Goal: Check status: Check status

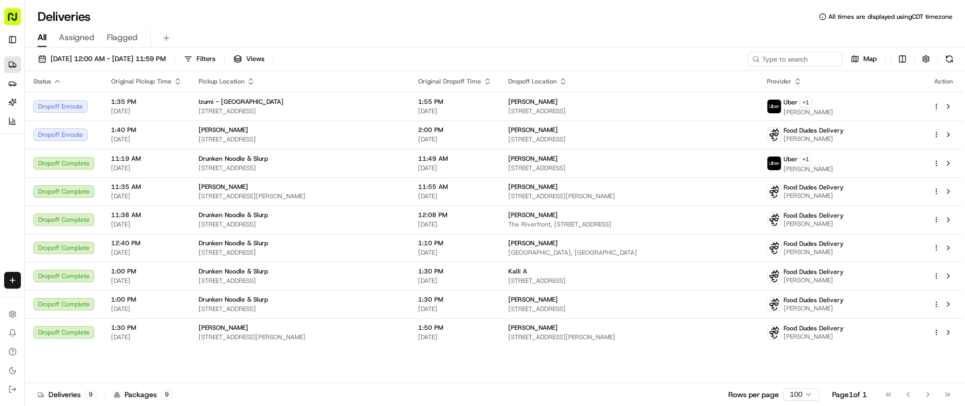
drag, startPoint x: 591, startPoint y: 52, endPoint x: 584, endPoint y: 49, distance: 8.2
click at [591, 52] on div "[DATE] 12:00 AM - [DATE] 11:59 PM Filters Views Map" at bounding box center [495, 61] width 940 height 19
click at [518, 8] on div "Deliveries All times are displayed using CDT timezone" at bounding box center [495, 16] width 940 height 17
click at [497, 41] on div "All Assigned Flagged" at bounding box center [495, 38] width 940 height 18
click at [498, 38] on div "All Assigned Flagged" at bounding box center [495, 38] width 940 height 18
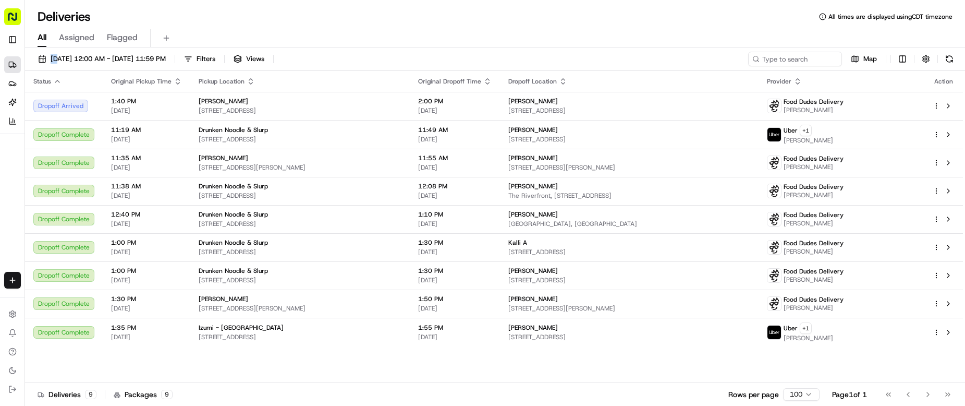
click at [452, 31] on div "All Assigned Flagged" at bounding box center [495, 38] width 940 height 18
click at [428, 19] on div "Deliveries All times are displayed using CDT timezone" at bounding box center [495, 16] width 940 height 17
drag, startPoint x: 538, startPoint y: 25, endPoint x: 515, endPoint y: 22, distance: 23.1
click at [533, 27] on div "All Assigned Flagged" at bounding box center [495, 36] width 940 height 22
click at [495, 47] on div "[DATE] 12:00 AM - [DATE] 11:59 PM Filters Views Map Status Original Pickup Time…" at bounding box center [495, 227] width 940 height 360
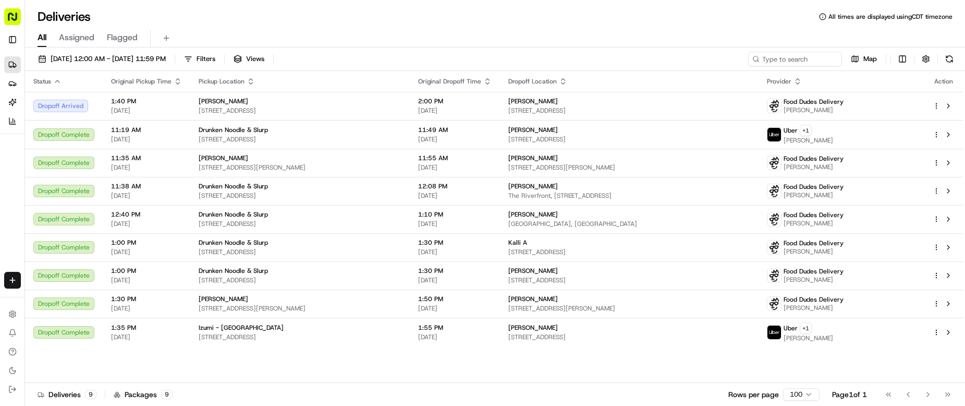
click at [495, 41] on div "All Assigned Flagged" at bounding box center [495, 38] width 940 height 18
click at [467, 47] on div "All Assigned Flagged" at bounding box center [495, 38] width 940 height 18
click at [576, 43] on div "All Assigned Flagged" at bounding box center [495, 38] width 940 height 18
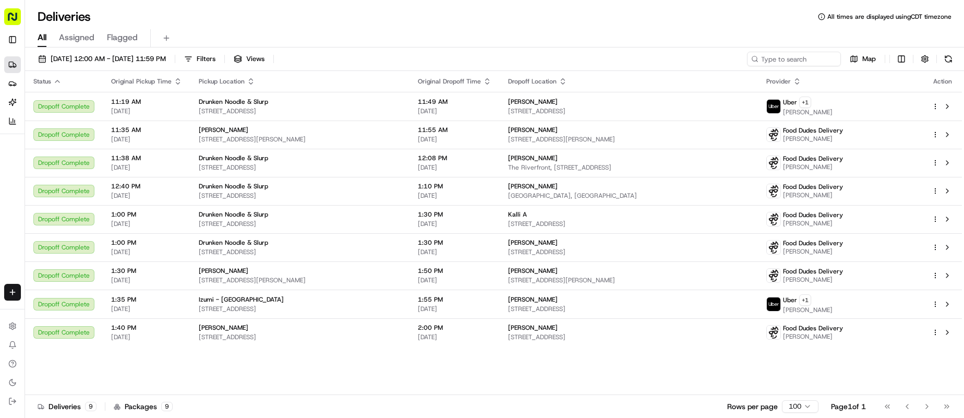
click at [563, 33] on div "All Assigned Flagged" at bounding box center [494, 38] width 939 height 18
click at [489, 34] on div "All Assigned Flagged" at bounding box center [494, 38] width 939 height 18
click at [352, 36] on div "All Assigned Flagged" at bounding box center [494, 38] width 939 height 18
click at [371, 39] on div "All Assigned Flagged" at bounding box center [494, 38] width 939 height 18
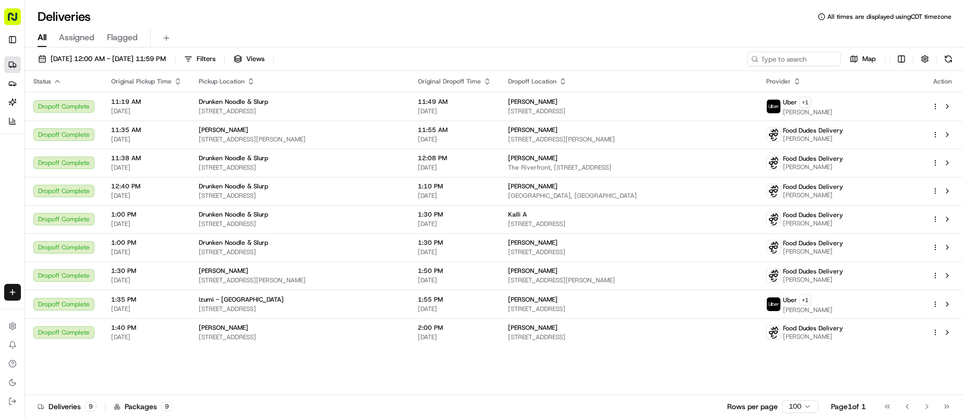
drag, startPoint x: 517, startPoint y: 26, endPoint x: 502, endPoint y: 2, distance: 27.6
click at [517, 23] on div "Deliveries All times are displayed using CDT timezone All Assigned Flagged [DAT…" at bounding box center [494, 209] width 939 height 418
click at [429, 33] on div "All Assigned Flagged" at bounding box center [494, 38] width 939 height 18
